Goal: Find specific page/section: Find specific page/section

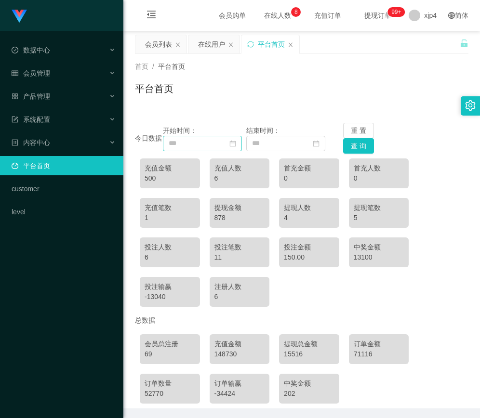
click at [235, 144] on icon "图标: calendar" at bounding box center [232, 143] width 6 height 6
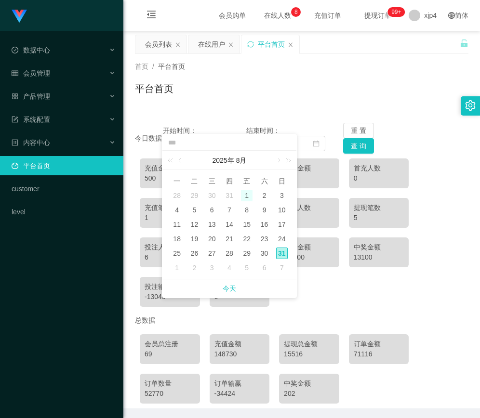
click at [252, 194] on div "1" at bounding box center [247, 196] width 12 height 12
type input "**********"
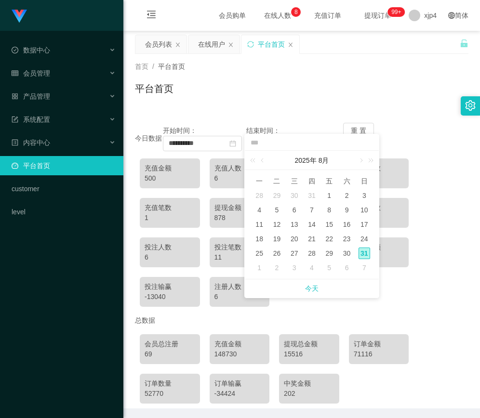
click at [387, 105] on div "首页 / 平台首页 / 平台首页" at bounding box center [301, 82] width 356 height 57
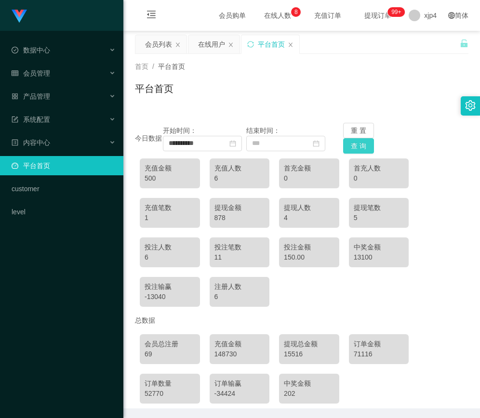
click at [357, 151] on button "查 询" at bounding box center [358, 145] width 31 height 15
click at [356, 151] on button "查 询" at bounding box center [358, 145] width 31 height 15
click at [218, 144] on input "**********" at bounding box center [202, 143] width 79 height 15
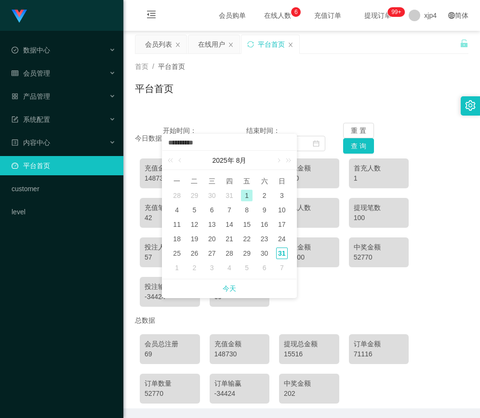
click at [218, 144] on input "**********" at bounding box center [229, 143] width 124 height 11
click at [225, 102] on div "平台首页" at bounding box center [301, 92] width 333 height 22
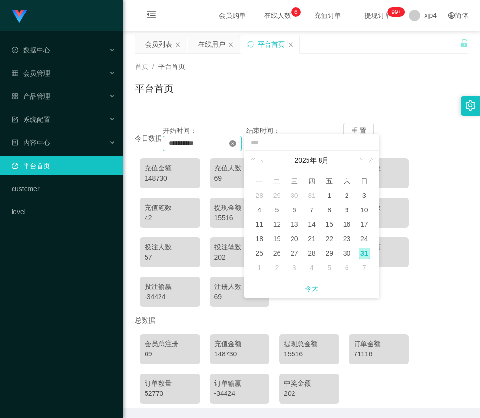
click at [235, 141] on icon "图标: close-circle" at bounding box center [232, 143] width 7 height 7
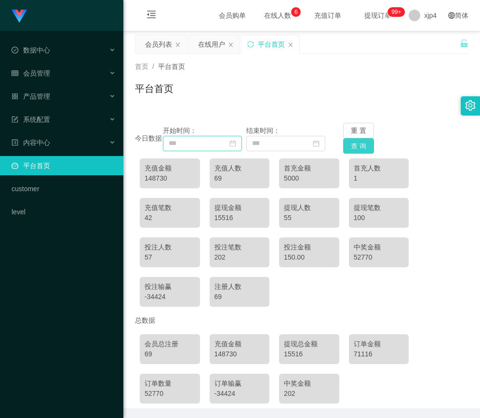
click at [354, 147] on button "查 询" at bounding box center [358, 145] width 31 height 15
click at [352, 146] on button "查 询" at bounding box center [358, 145] width 31 height 15
click at [242, 143] on input at bounding box center [202, 143] width 79 height 15
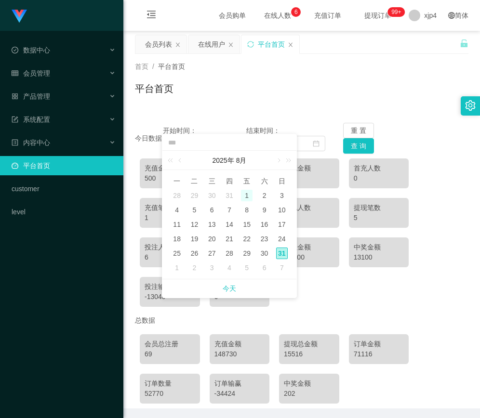
click at [247, 195] on div "1" at bounding box center [247, 196] width 12 height 12
type input "**********"
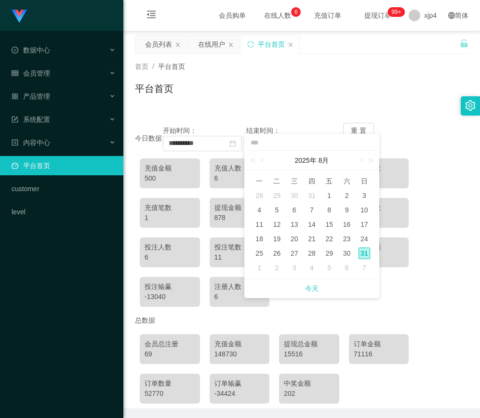
drag, startPoint x: 388, startPoint y: 131, endPoint x: 380, endPoint y: 132, distance: 7.2
click at [388, 131] on div "重 置 查 询" at bounding box center [370, 138] width 55 height 31
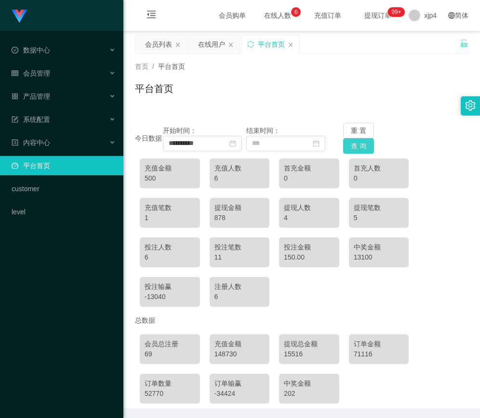
click at [360, 143] on button "查 询" at bounding box center [358, 145] width 31 height 15
click at [359, 144] on button "查 询" at bounding box center [358, 145] width 31 height 15
click at [47, 65] on div "会员管理" at bounding box center [61, 73] width 123 height 19
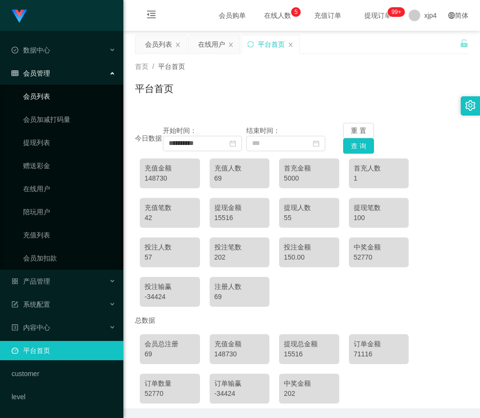
click at [47, 97] on link "会员列表" at bounding box center [69, 96] width 92 height 19
